Goal: Information Seeking & Learning: Learn about a topic

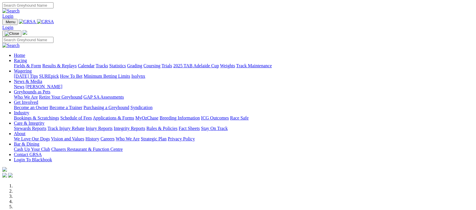
scroll to position [115, 0]
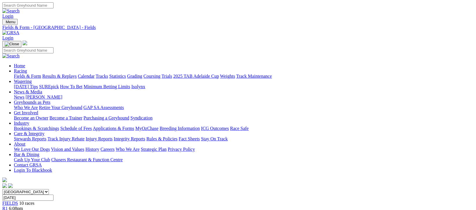
click at [21, 74] on link "Fields & Form" at bounding box center [27, 76] width 27 height 5
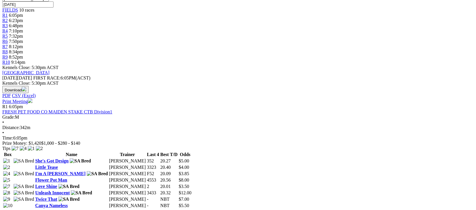
scroll to position [115, 0]
